Goal: Communication & Community: Share content

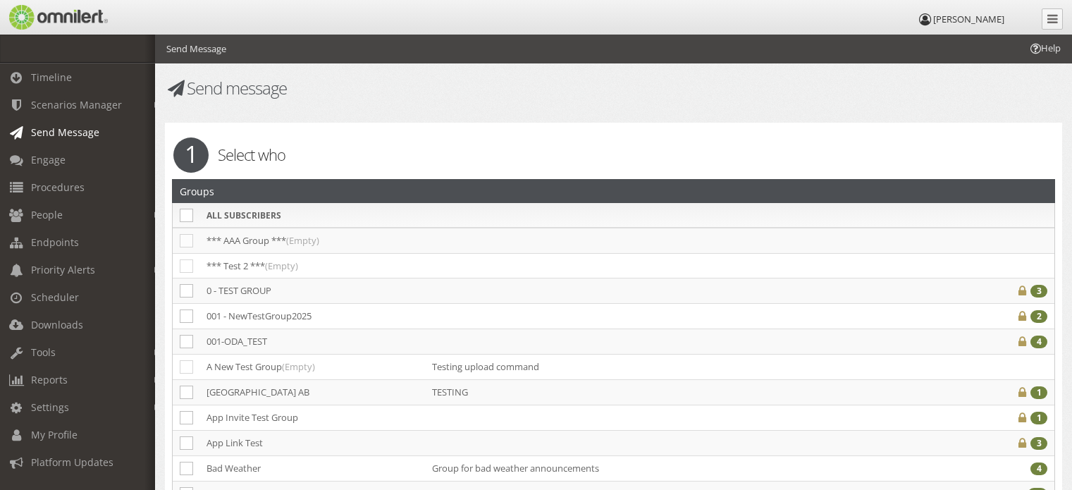
select select
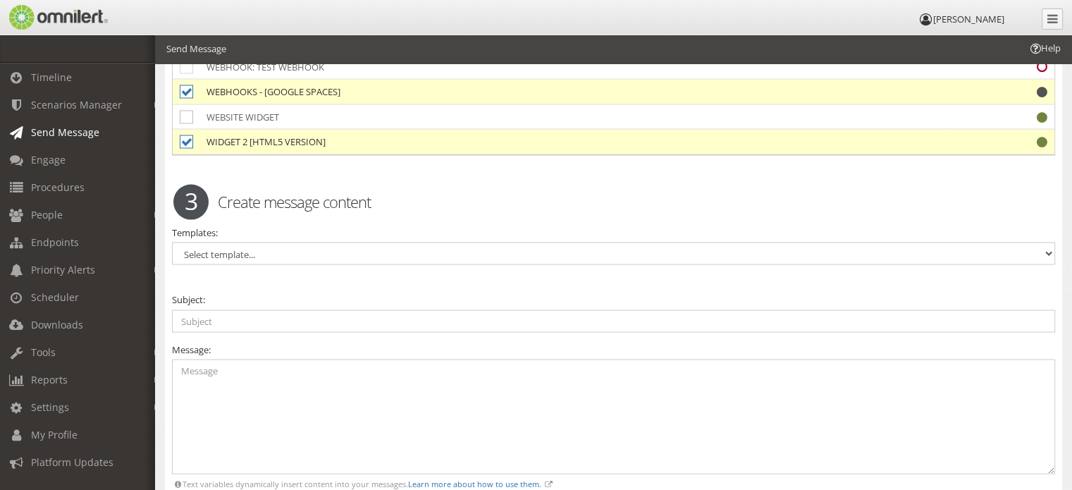
scroll to position [2649, 0]
click at [326, 241] on select "Select template... 1111 test Campus is Closed Deleted Admin's Test Template HTM…" at bounding box center [613, 252] width 883 height 23
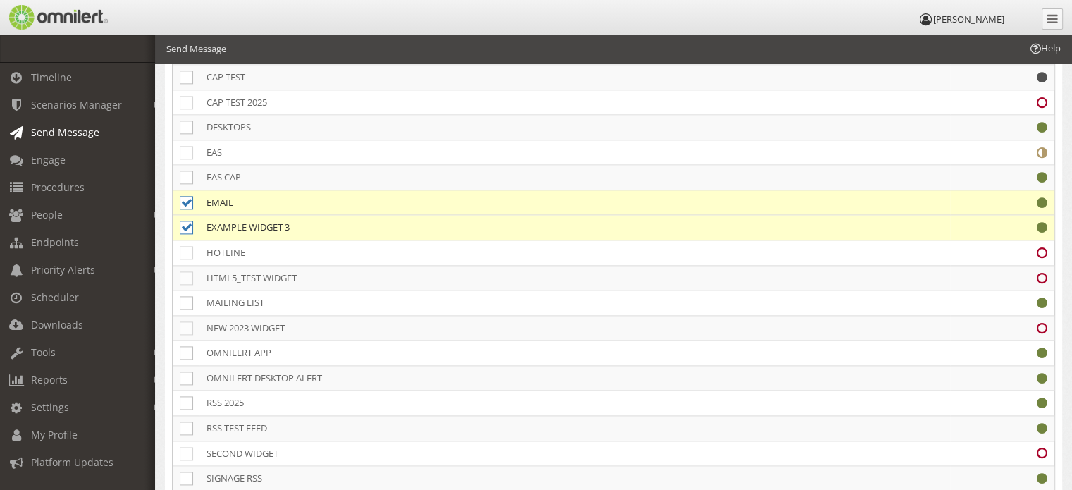
scroll to position [1862, 0]
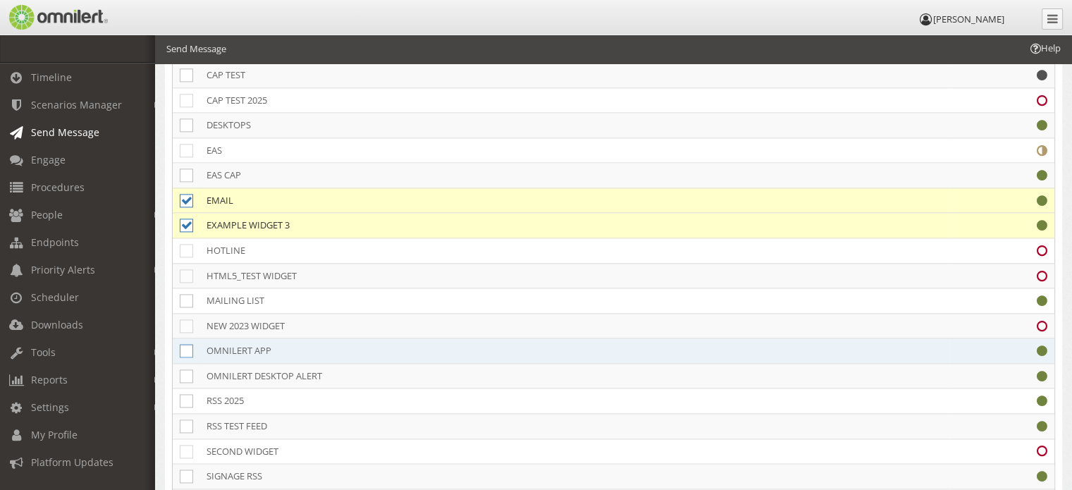
click at [182, 344] on icon at bounding box center [186, 350] width 13 height 13
checkbox input "true"
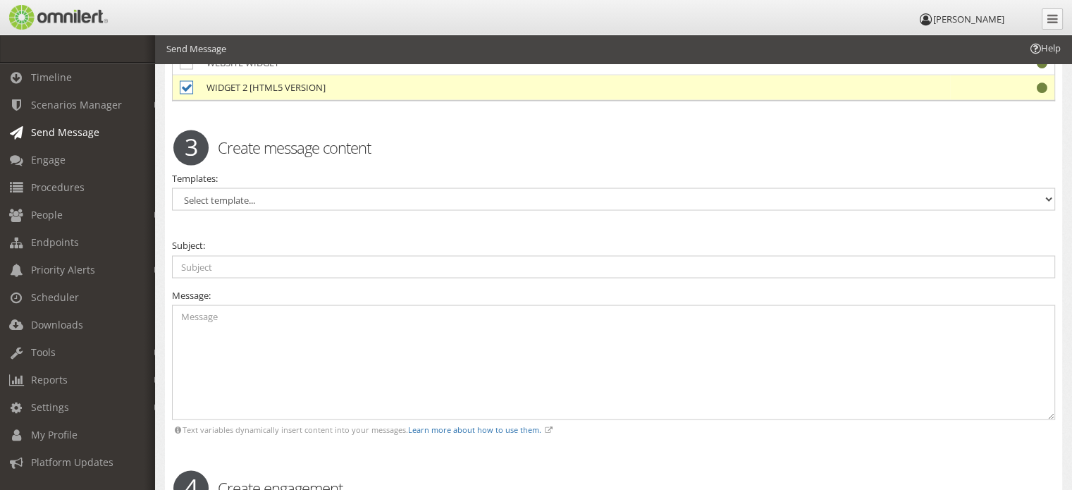
scroll to position [2702, 0]
click at [348, 187] on select "Select template... 1111 test Campus is Closed Deleted Admin's Test Template HTM…" at bounding box center [613, 198] width 883 height 23
select select "93365"
click at [172, 187] on select "Select template... 1111 test Campus is Closed Deleted Admin's Test Template HTM…" at bounding box center [613, 198] width 883 height 23
type input "Test Message - {{@time_hiadmj}}"
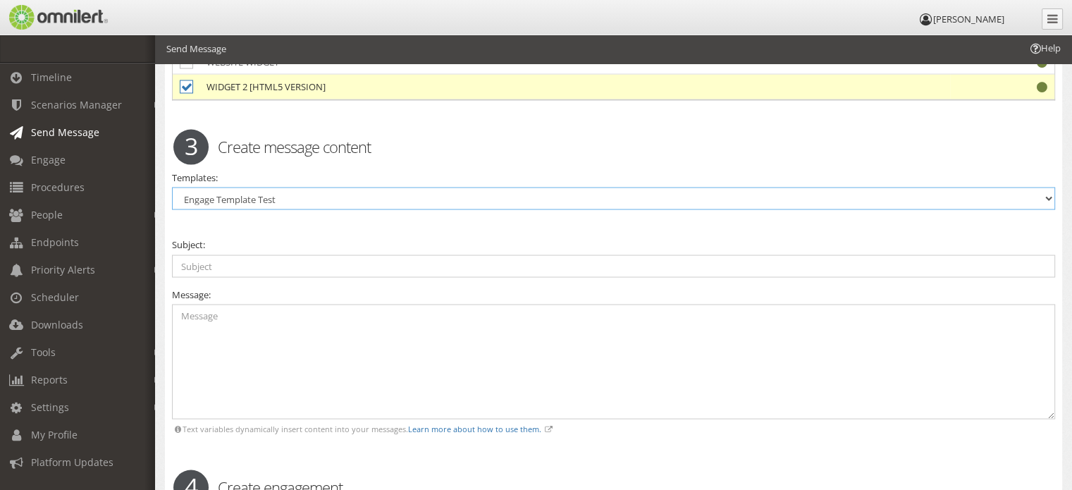
type textarea "This test sent {{@time_hiadmj}} Engage Test"
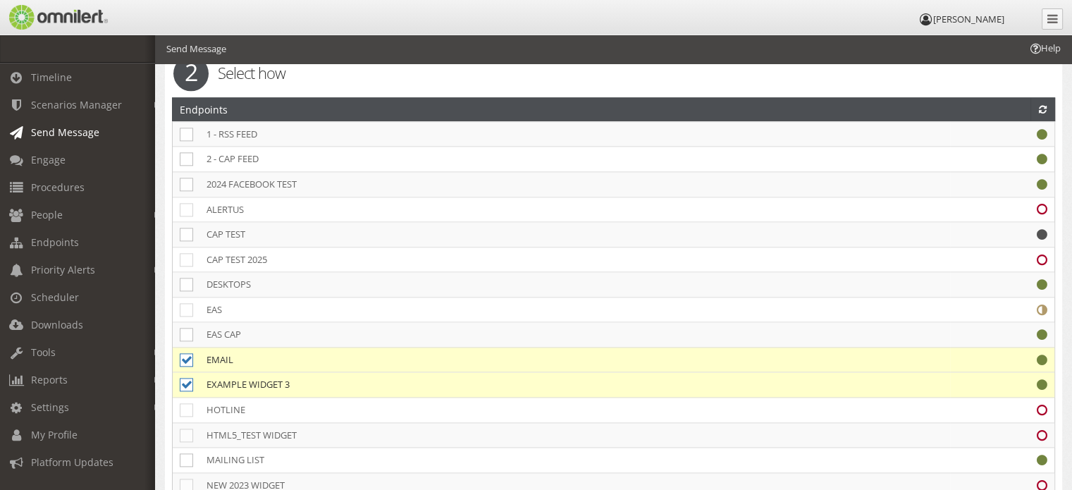
scroll to position [1688, 0]
